Goal: Task Accomplishment & Management: Manage account settings

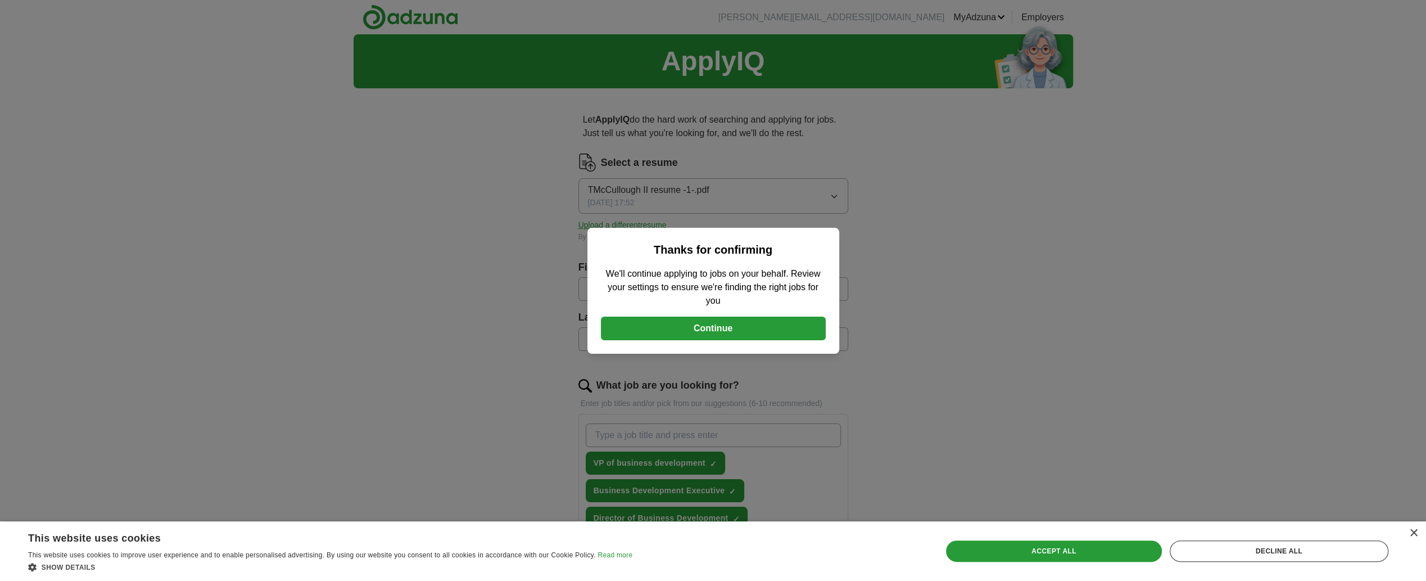
click at [770, 326] on button "Continue" at bounding box center [713, 329] width 225 height 24
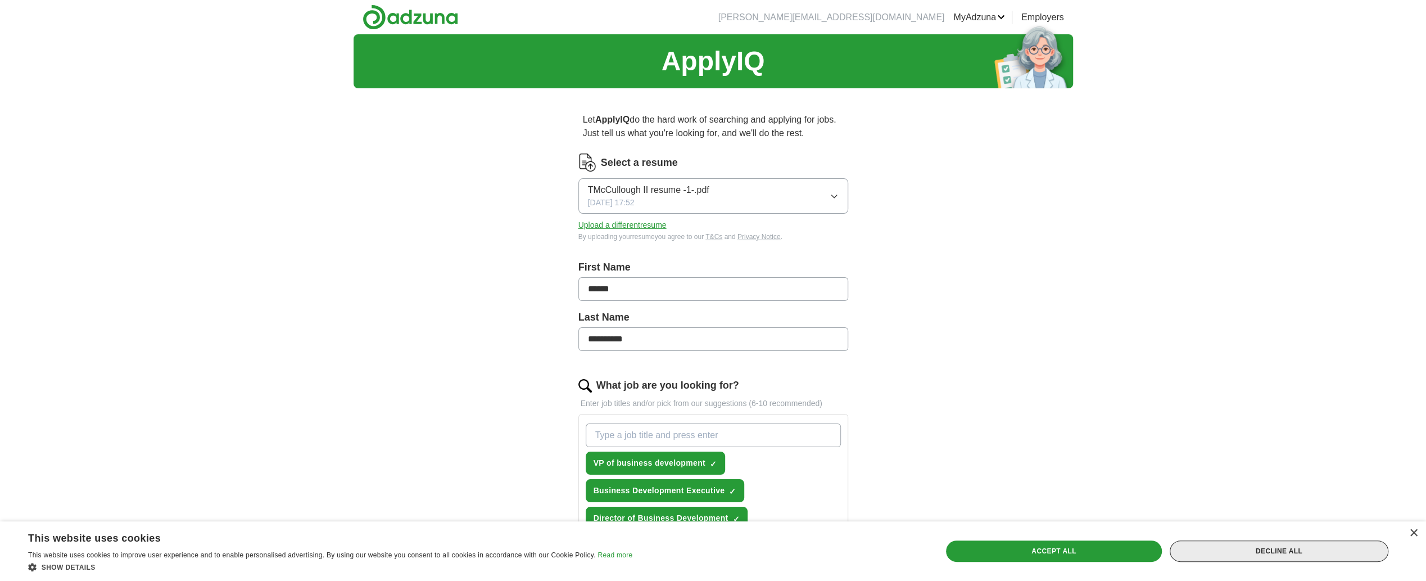
click at [1357, 545] on div "Decline all" at bounding box center [1279, 550] width 219 height 21
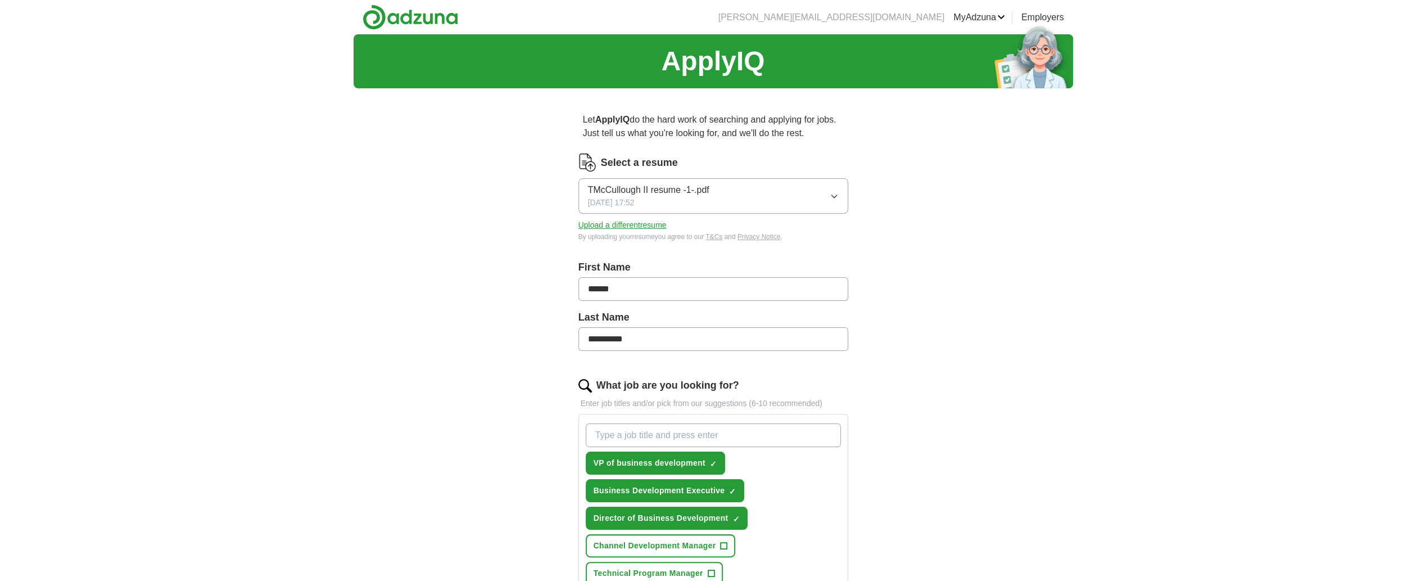
scroll to position [187, 0]
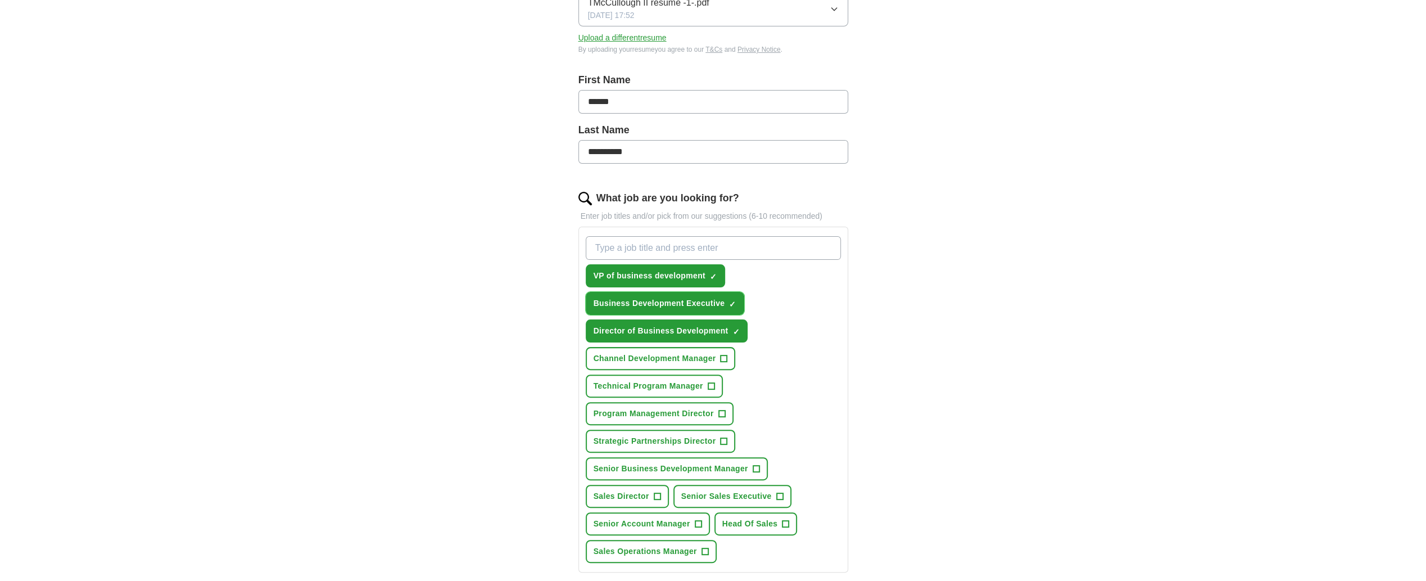
click at [0, 0] on span "×" at bounding box center [0, 0] width 0 height 0
click at [622, 250] on input "What job are you looking for?" at bounding box center [713, 248] width 255 height 24
type input "alliances"
click at [0, 0] on span "×" at bounding box center [0, 0] width 0 height 0
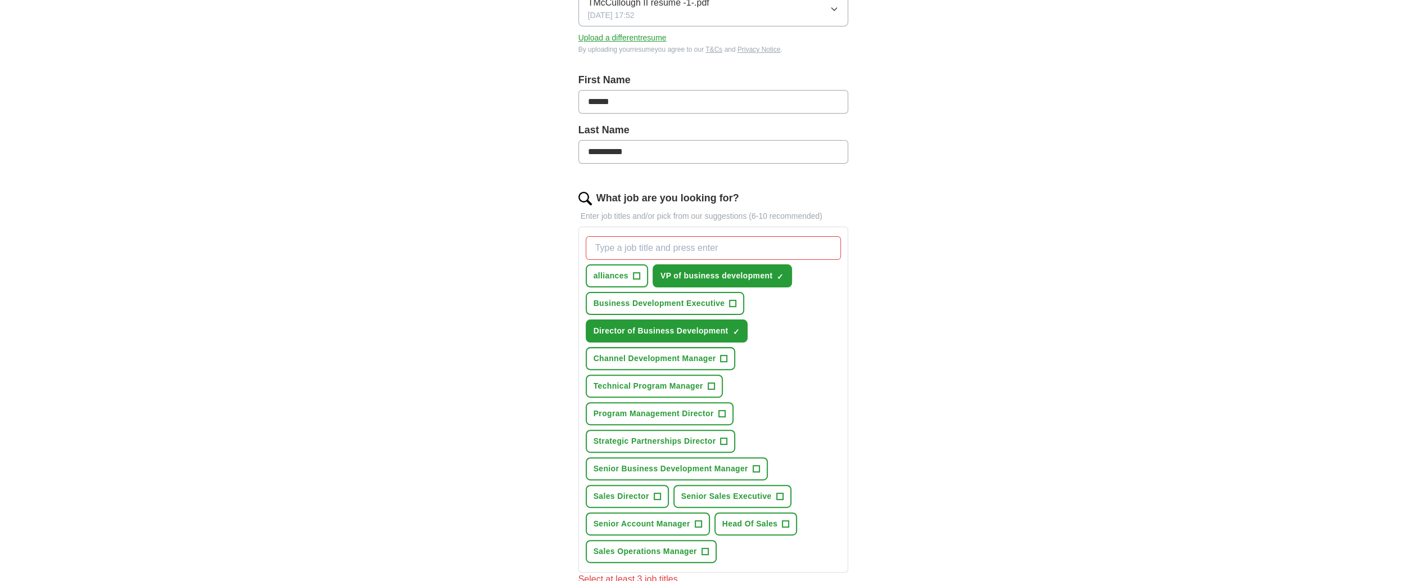
click at [626, 247] on input "What job are you looking for?" at bounding box center [713, 248] width 255 height 24
type input "VP of Alliances"
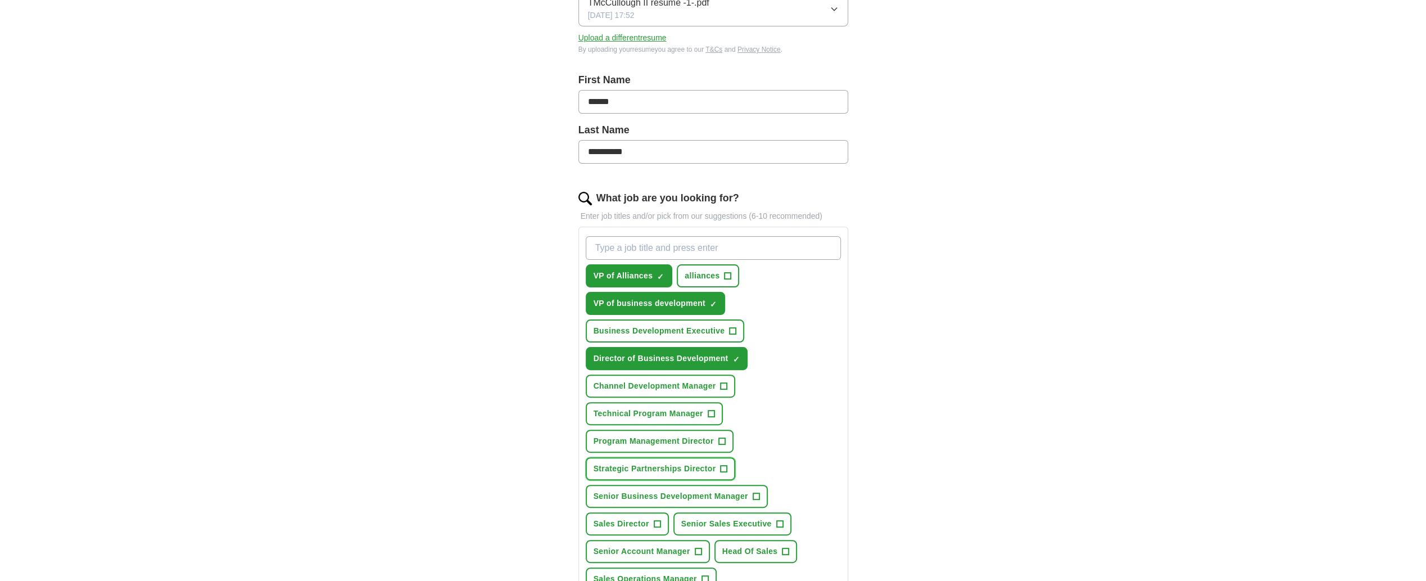
click at [725, 464] on span "+" at bounding box center [724, 468] width 7 height 9
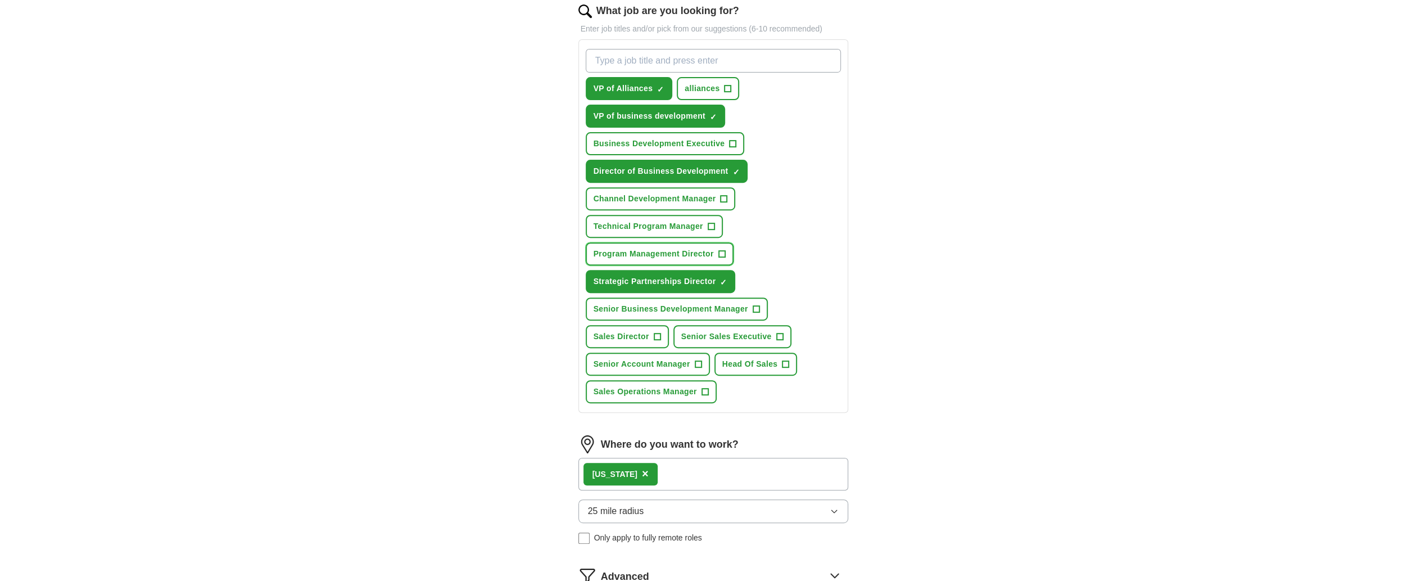
click at [723, 250] on span "+" at bounding box center [722, 254] width 7 height 9
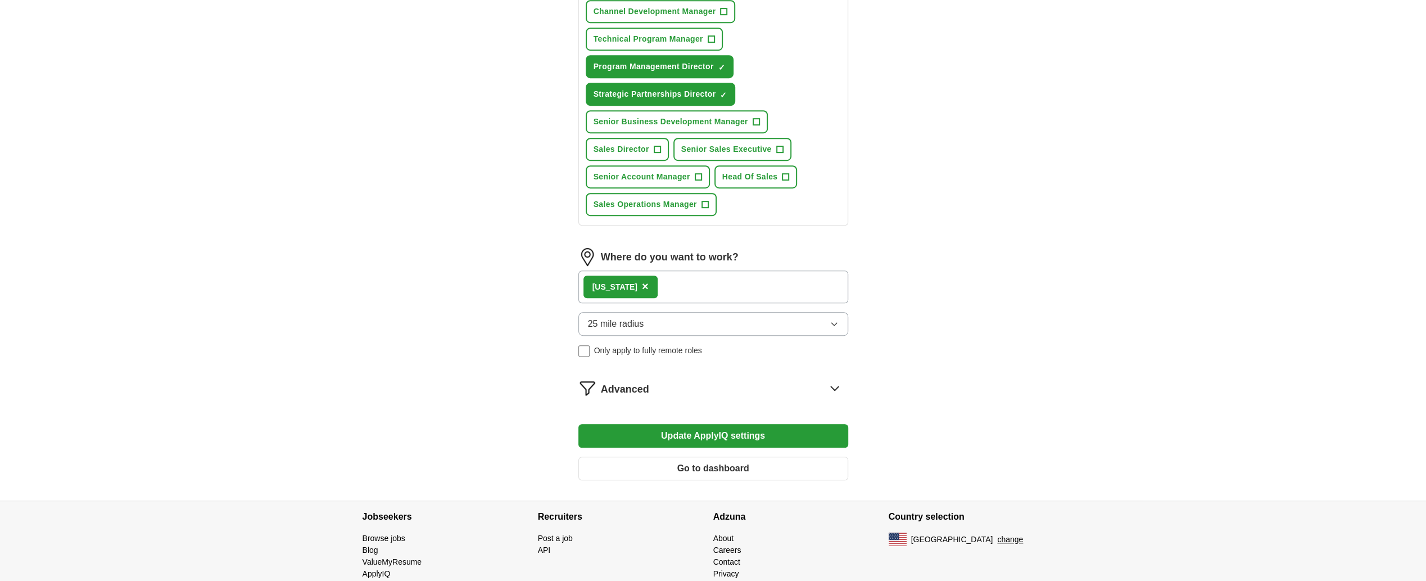
click at [647, 427] on button "Update ApplyIQ settings" at bounding box center [714, 436] width 270 height 24
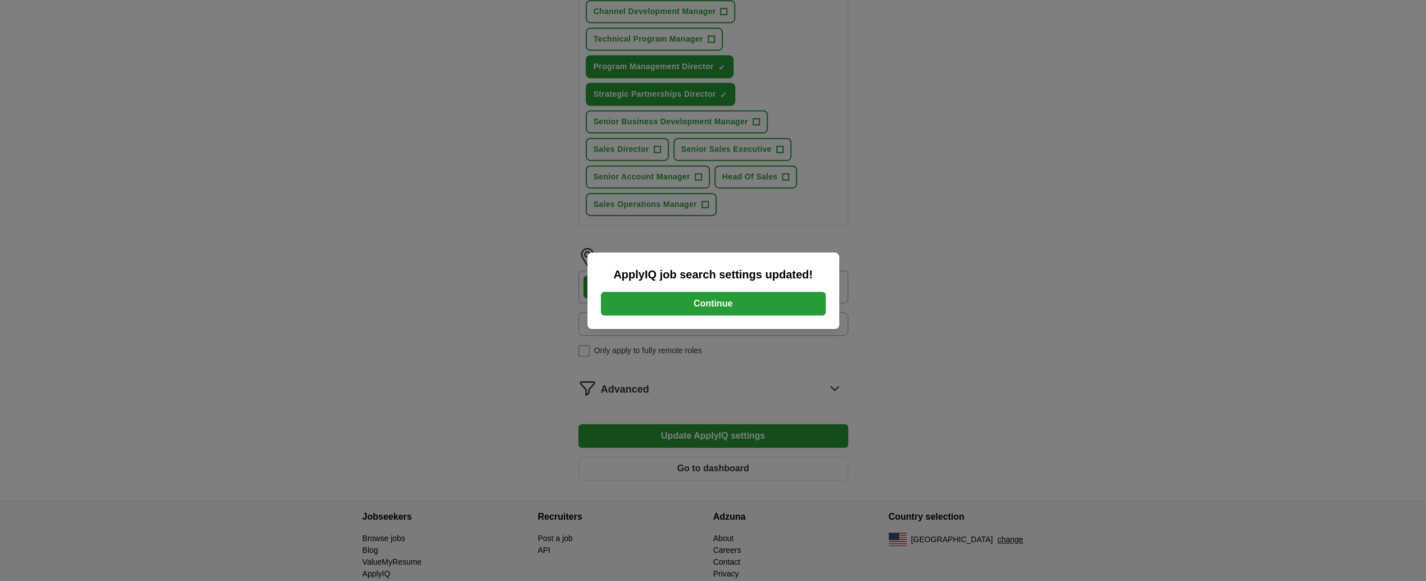
click at [706, 307] on button "Continue" at bounding box center [713, 304] width 225 height 24
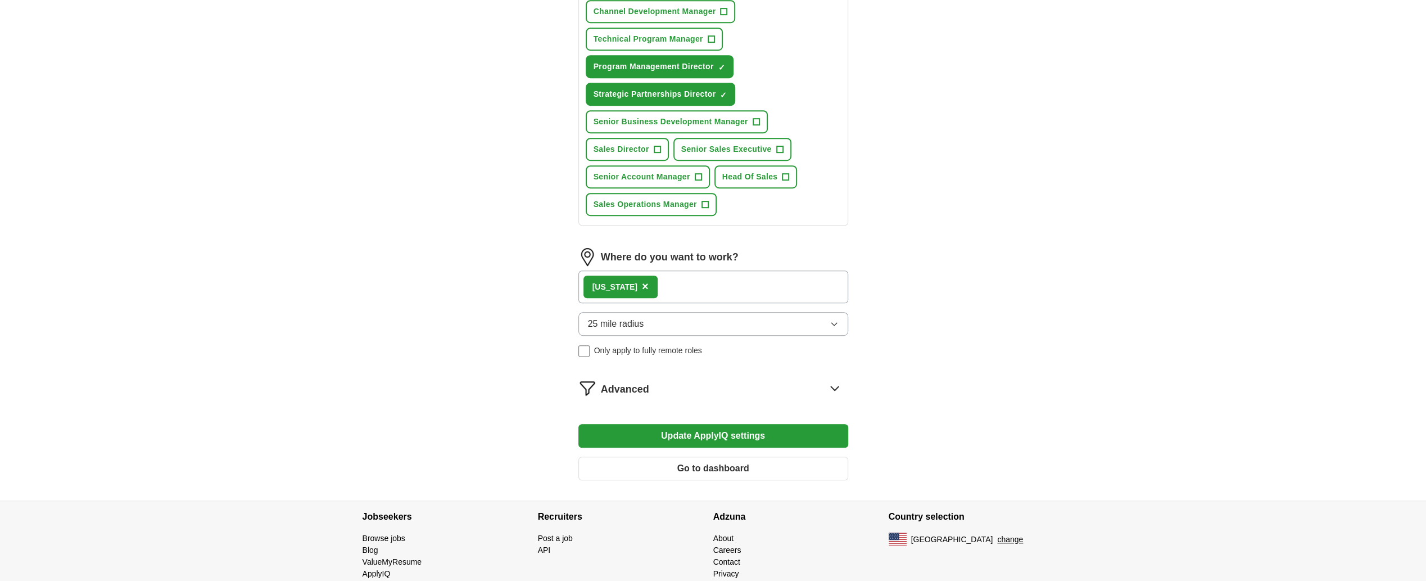
scroll to position [0, 0]
